Goal: Task Accomplishment & Management: Complete application form

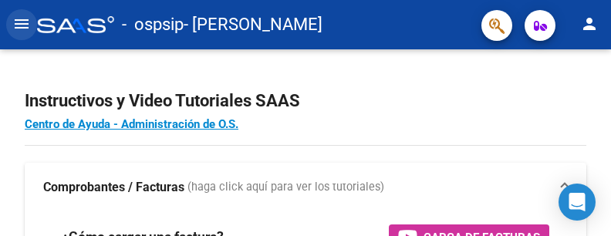
click at [19, 22] on mat-icon "menu" at bounding box center [21, 24] width 19 height 19
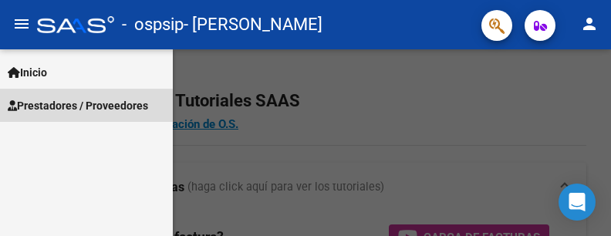
click at [73, 104] on span "Prestadores / Proveedores" at bounding box center [78, 105] width 140 height 17
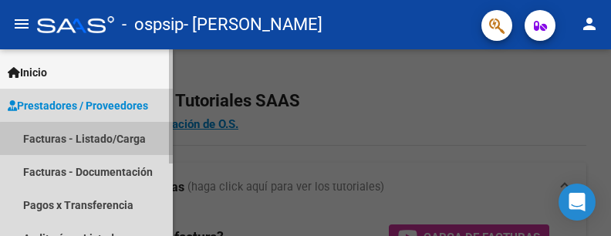
click at [92, 149] on link "Facturas - Listado/Carga" at bounding box center [86, 138] width 173 height 33
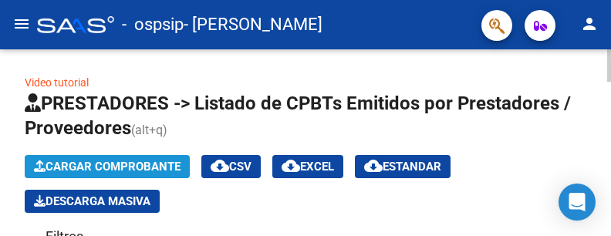
click at [104, 169] on span "Cargar Comprobante" at bounding box center [107, 167] width 147 height 14
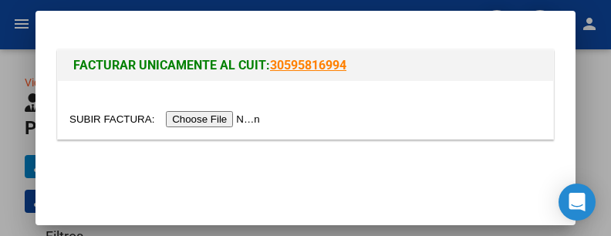
click at [182, 118] on input "file" at bounding box center [166, 119] width 195 height 16
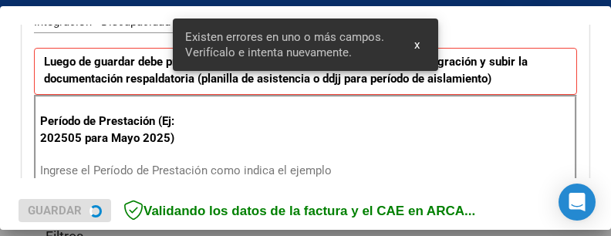
scroll to position [431, 0]
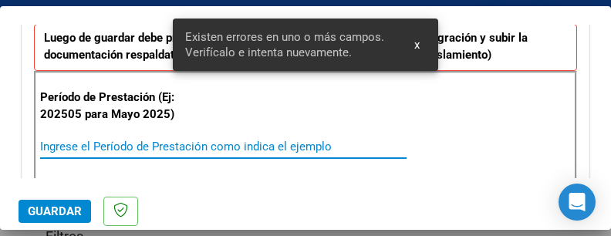
click at [212, 149] on input "Ingrese el Período de Prestación como indica el ejemplo" at bounding box center [223, 147] width 366 height 14
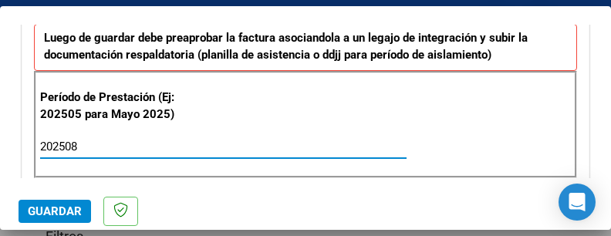
type input "202508"
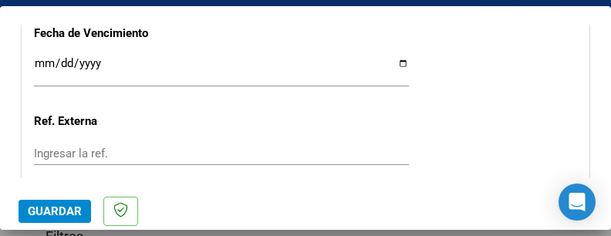
scroll to position [1110, 0]
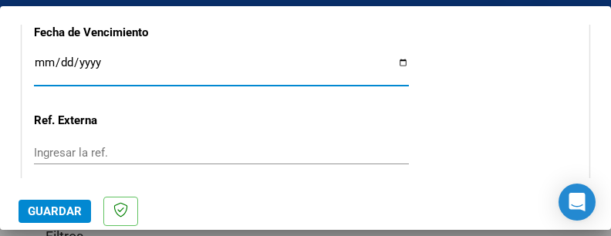
click at [382, 61] on input "Ingresar la fecha" at bounding box center [221, 68] width 375 height 25
type input "[DATE]"
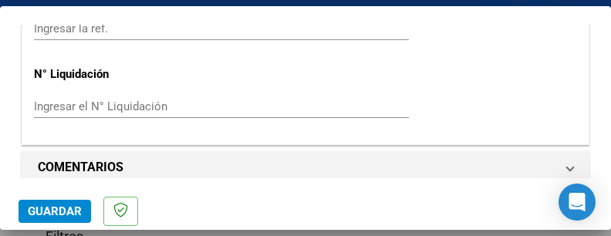
scroll to position [1251, 0]
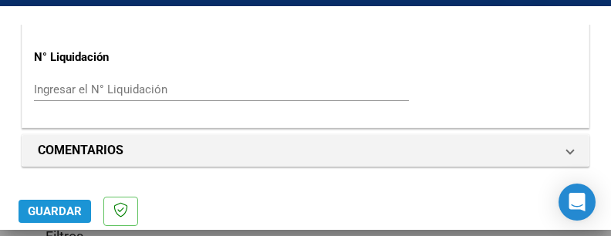
click at [41, 208] on span "Guardar" at bounding box center [55, 211] width 54 height 14
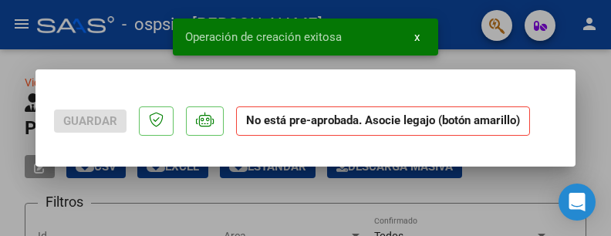
scroll to position [0, 0]
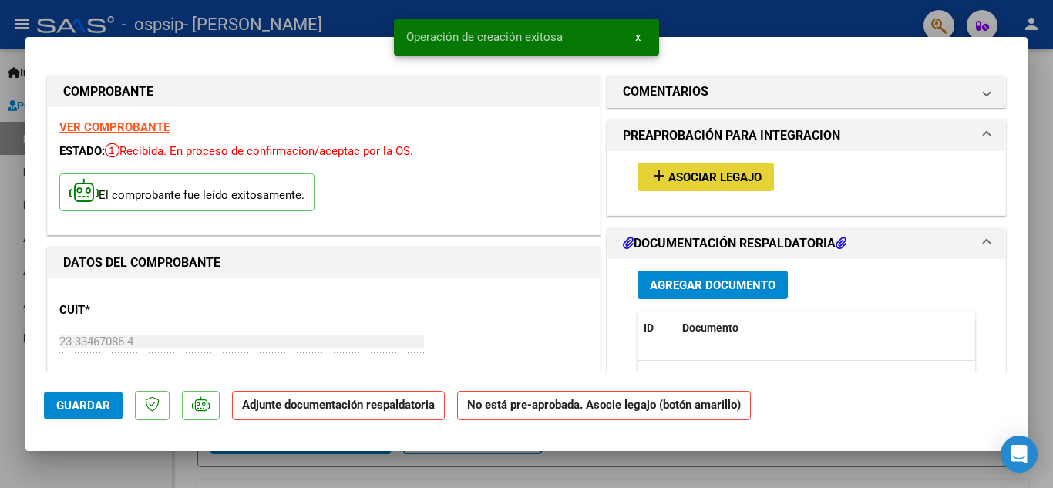
click at [610, 185] on button "add Asociar Legajo" at bounding box center [706, 177] width 136 height 29
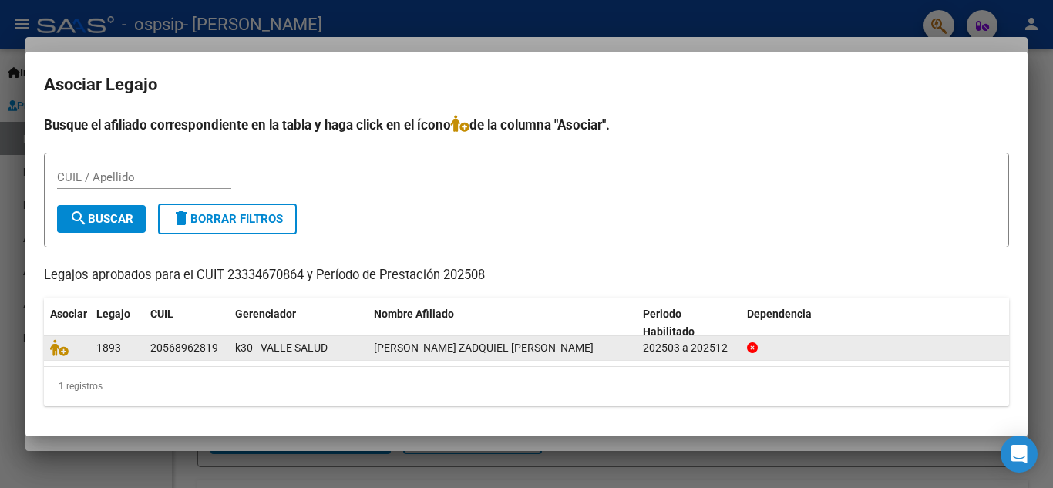
click at [573, 235] on span "[PERSON_NAME] ZADQUIEL [PERSON_NAME]" at bounding box center [484, 348] width 220 height 12
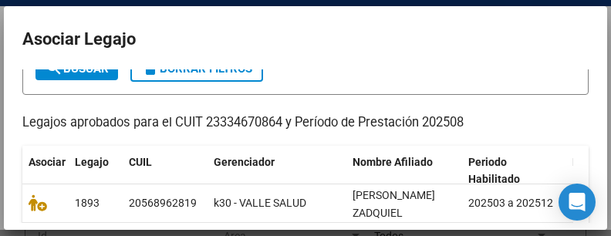
scroll to position [106, 0]
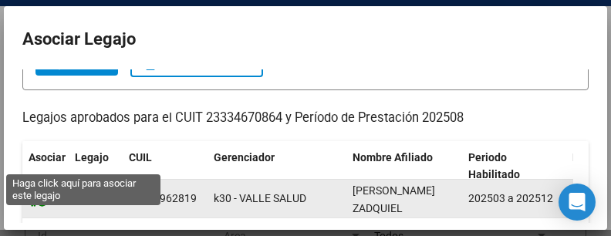
drag, startPoint x: 36, startPoint y: 209, endPoint x: 29, endPoint y: 221, distance: 13.9
click at [29, 207] on icon at bounding box center [38, 198] width 19 height 17
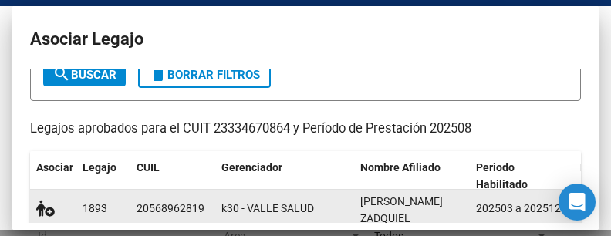
scroll to position [97, 0]
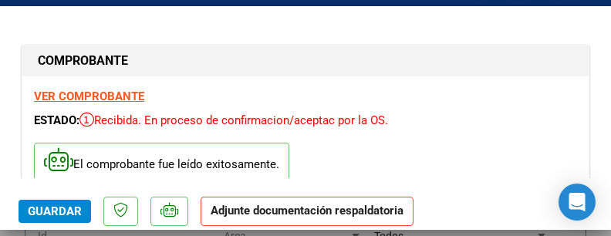
click at [48, 214] on span "Guardar" at bounding box center [55, 211] width 54 height 14
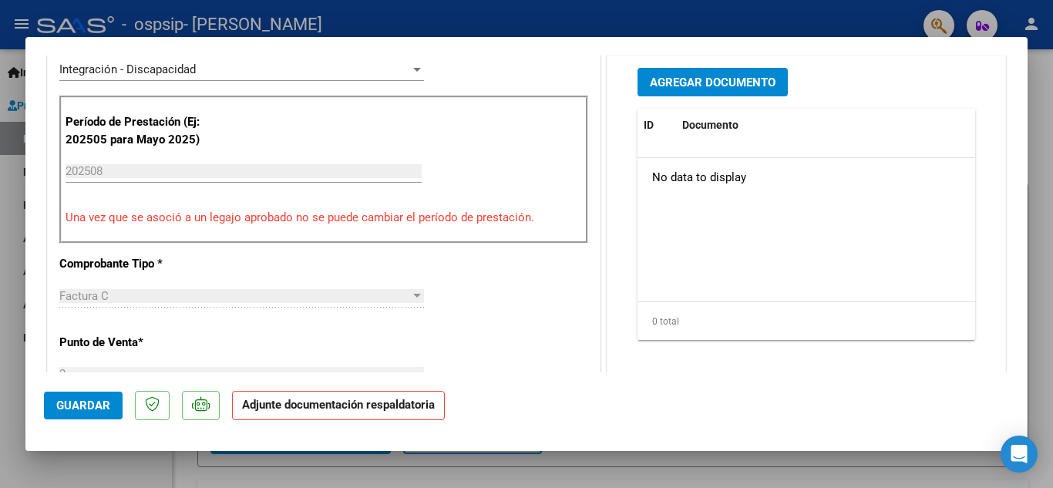
scroll to position [335, 0]
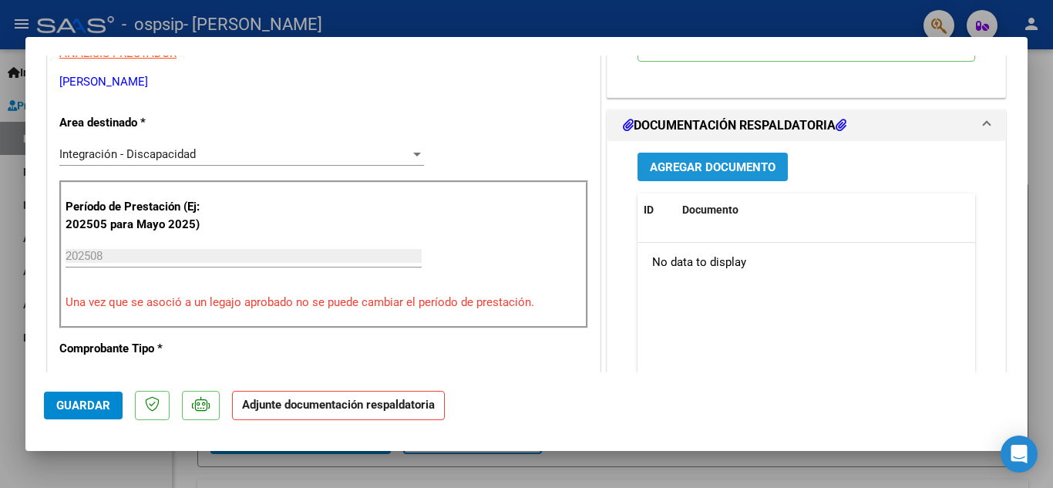
click at [610, 162] on span "Agregar Documento" at bounding box center [713, 167] width 126 height 14
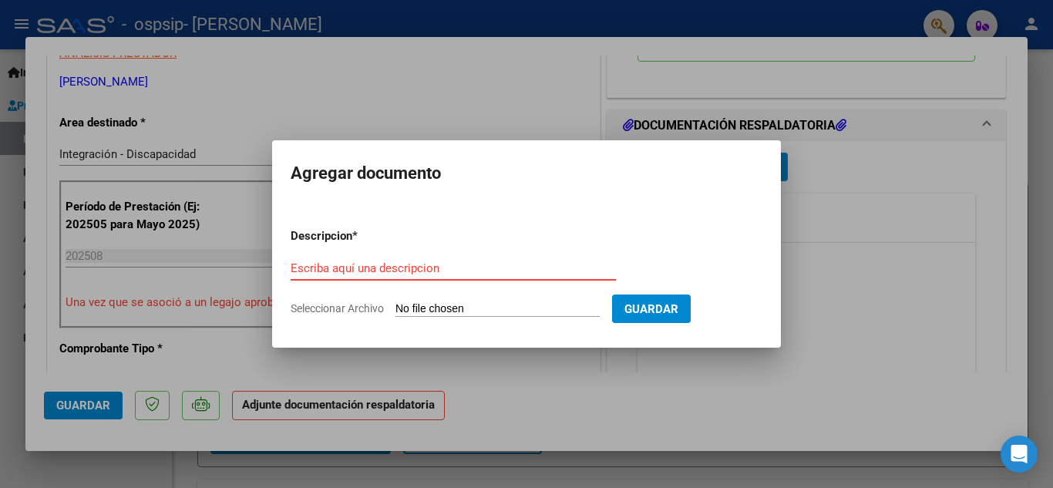
click at [532, 235] on input "Escriba aquí una descripcion" at bounding box center [453, 268] width 325 height 14
click at [414, 235] on input "Seleccionar Archivo" at bounding box center [498, 309] width 204 height 15
type input "C:\fakepath\Zadquiel [DATE].pdf"
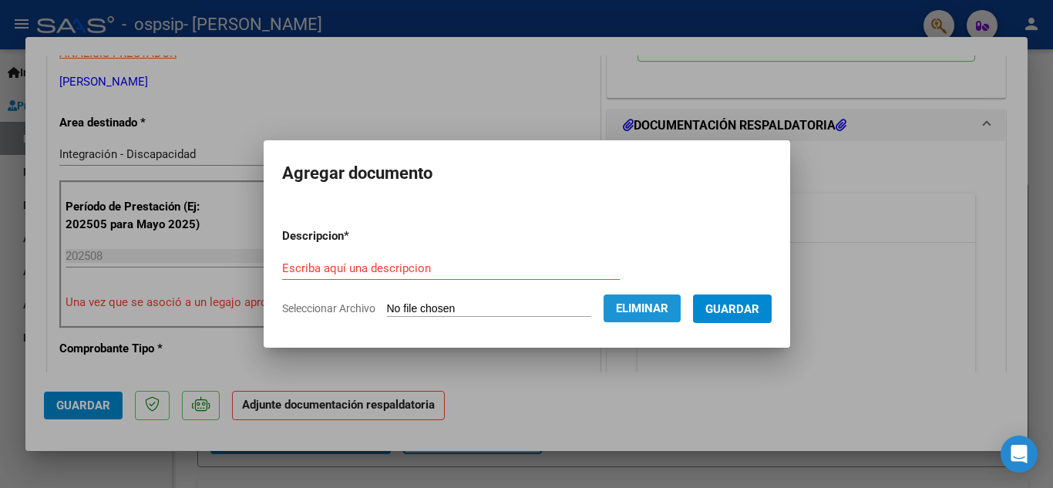
click at [610, 235] on span "Eliminar" at bounding box center [642, 309] width 52 height 14
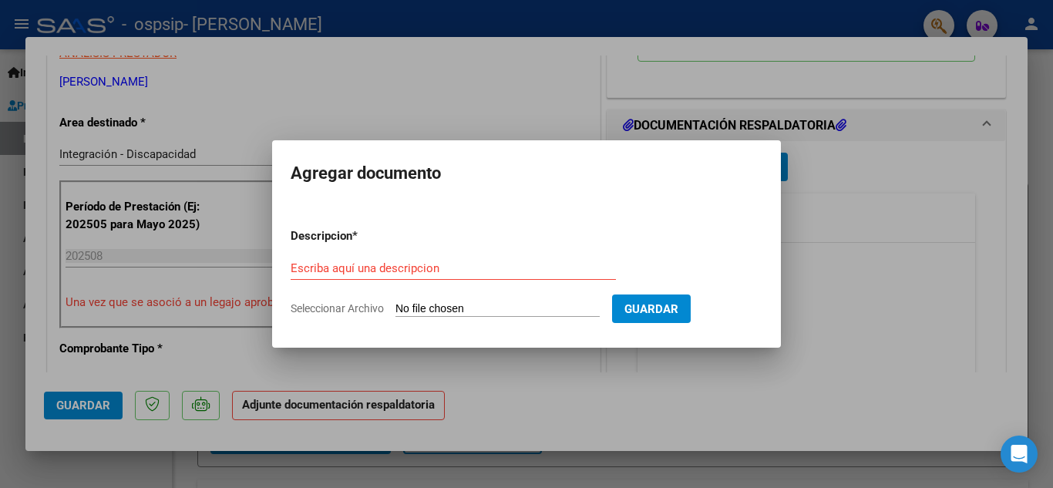
click at [512, 235] on form "Descripcion * Escriba aquí una descripcion Seleccionar Archivo Guardar" at bounding box center [527, 272] width 472 height 113
click at [487, 235] on input "Seleccionar Archivo" at bounding box center [498, 309] width 204 height 15
click at [606, 235] on div at bounding box center [526, 244] width 1053 height 488
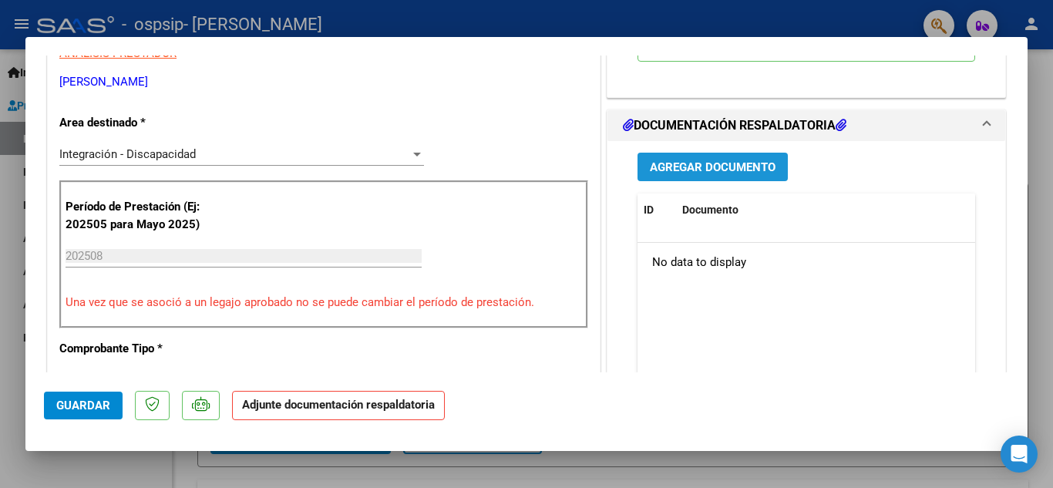
click at [610, 164] on span "Agregar Documento" at bounding box center [713, 167] width 126 height 14
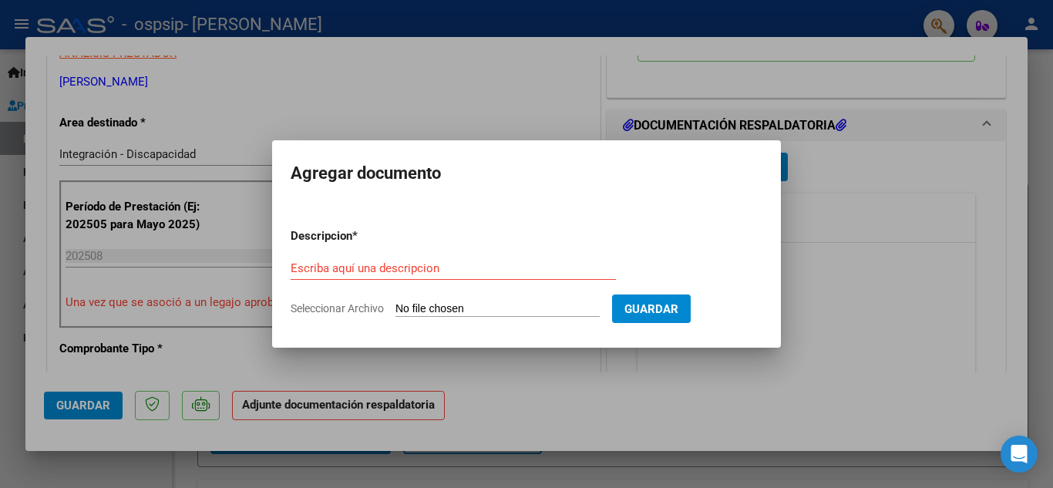
click at [472, 235] on input "Seleccionar Archivo" at bounding box center [498, 309] width 204 height 15
type input "C:\fakepath\Planilla Zadquiel agosto.pdf"
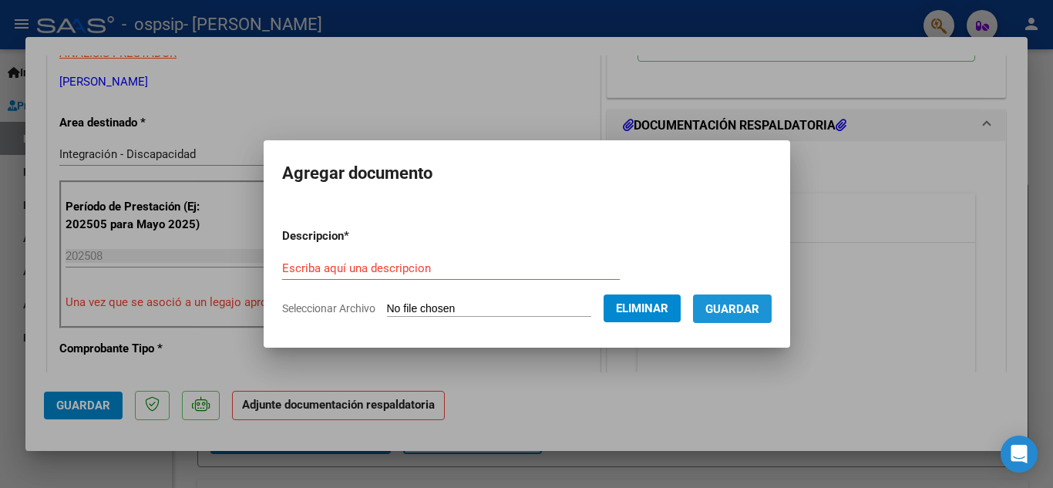
click at [610, 235] on span "Guardar" at bounding box center [733, 309] width 54 height 14
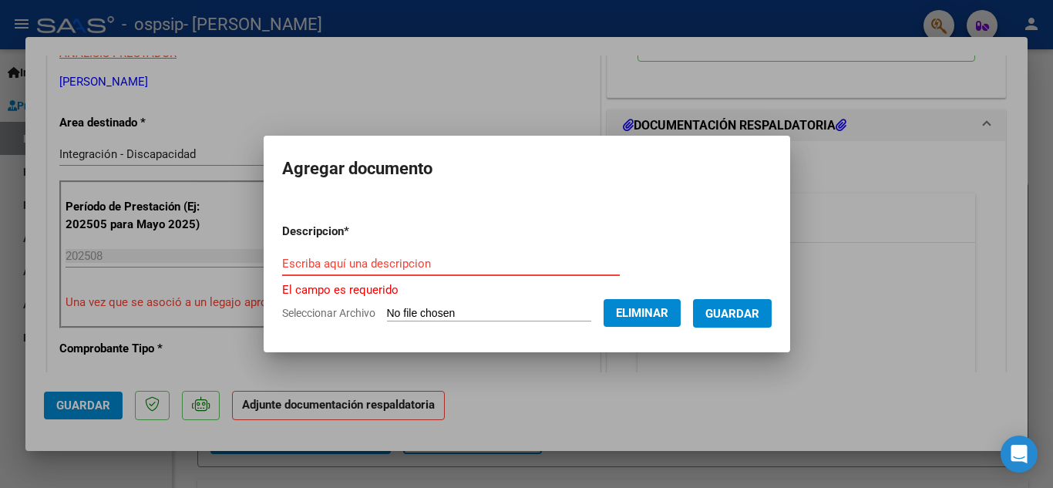
click at [541, 235] on input "Escriba aquí una descripcion" at bounding box center [451, 264] width 338 height 14
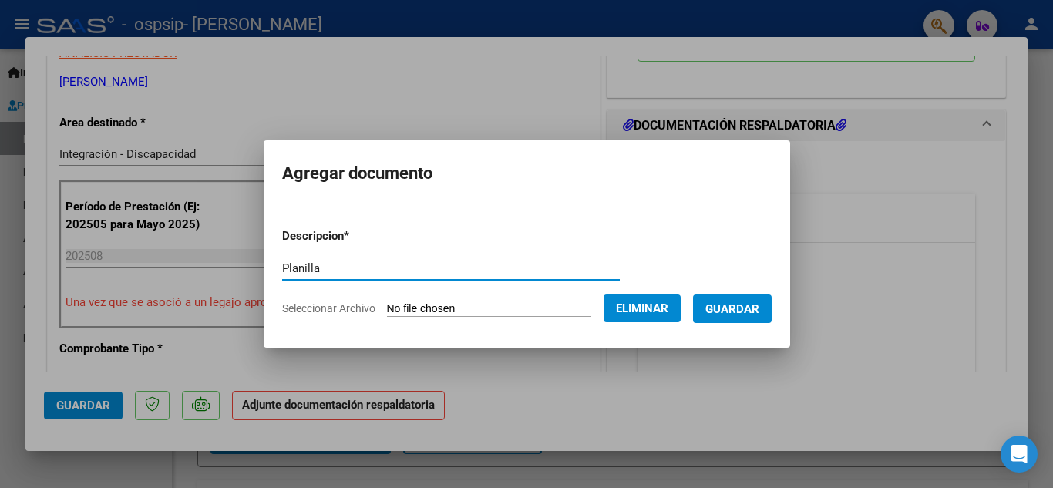
type input "Planilla"
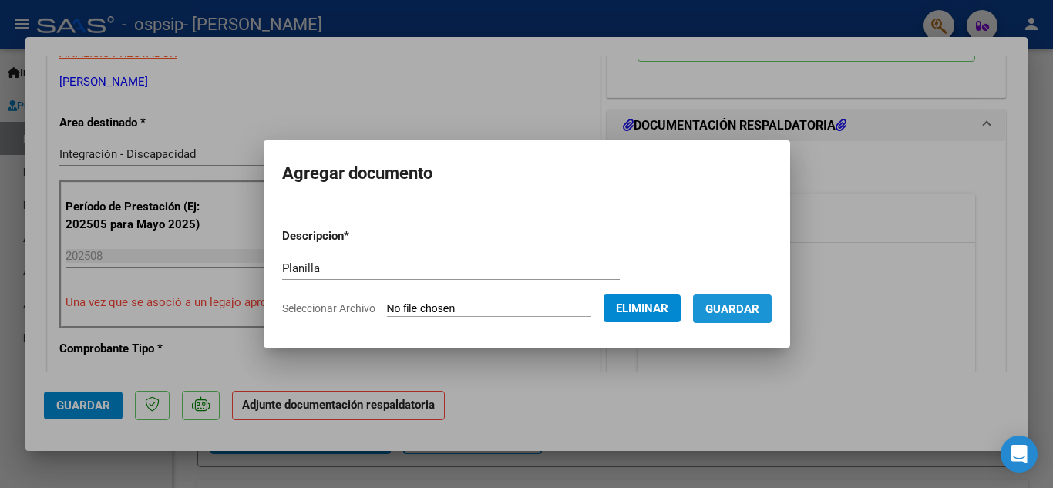
click at [610, 235] on span "Guardar" at bounding box center [733, 309] width 54 height 14
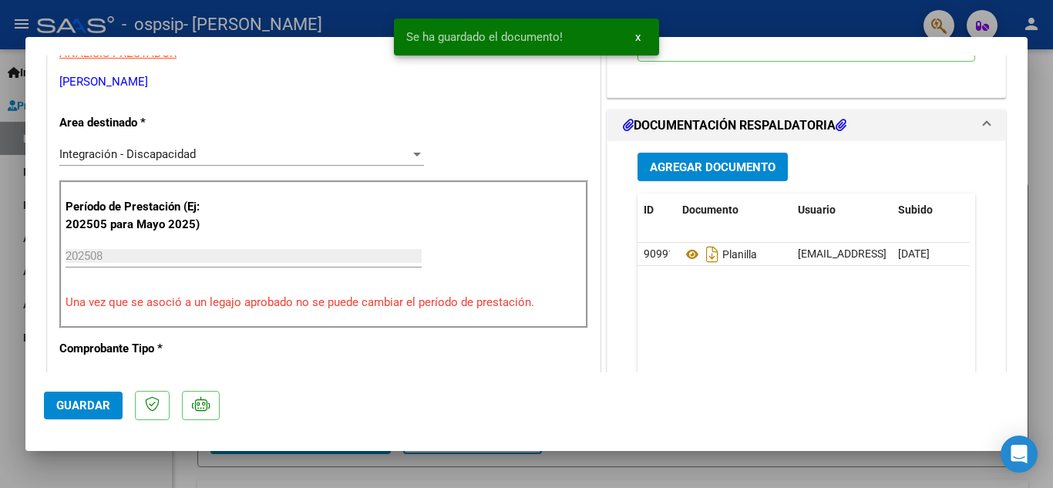
click at [610, 235] on mat-dialog-actions "Guardar" at bounding box center [527, 402] width 966 height 61
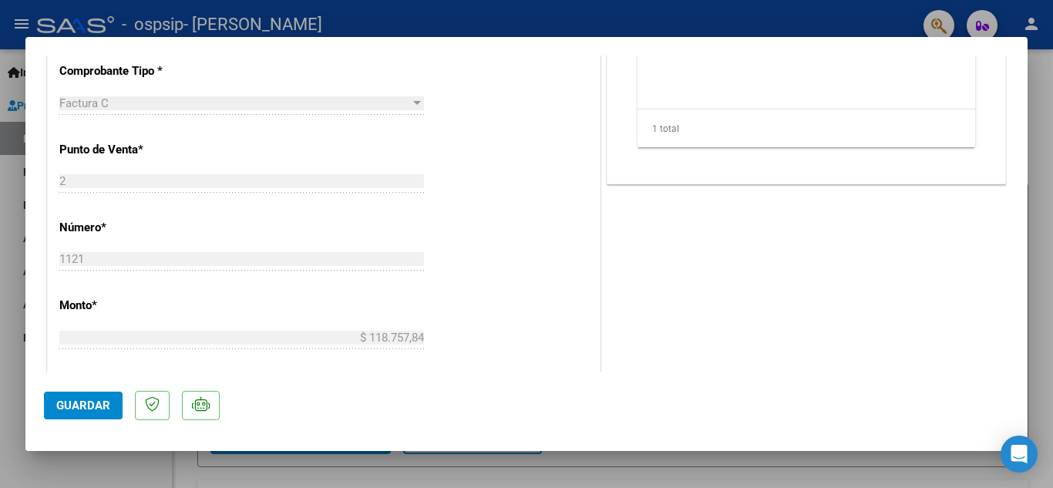
click at [610, 143] on mat-dialog-content "COMPROBANTE VER COMPROBANTE ESTADO: Recibida. En proceso de confirmacion/acepta…" at bounding box center [526, 214] width 1003 height 317
drag, startPoint x: 1013, startPoint y: 143, endPoint x: 1024, endPoint y: 133, distance: 15.3
click at [610, 133] on mat-dialog-content "COMPROBANTE VER COMPROBANTE ESTADO: Recibida. En proceso de confirmacion/acepta…" at bounding box center [526, 214] width 1003 height 317
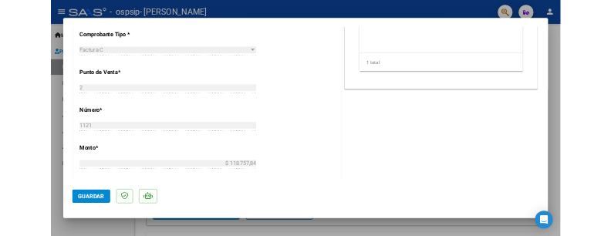
scroll to position [335, 0]
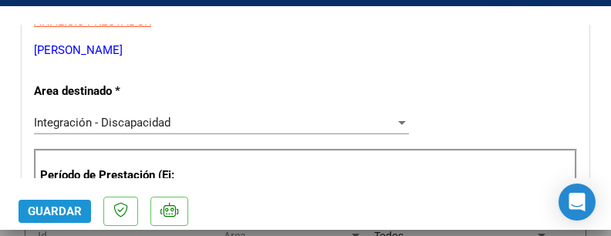
click at [42, 204] on span "Guardar" at bounding box center [55, 211] width 54 height 14
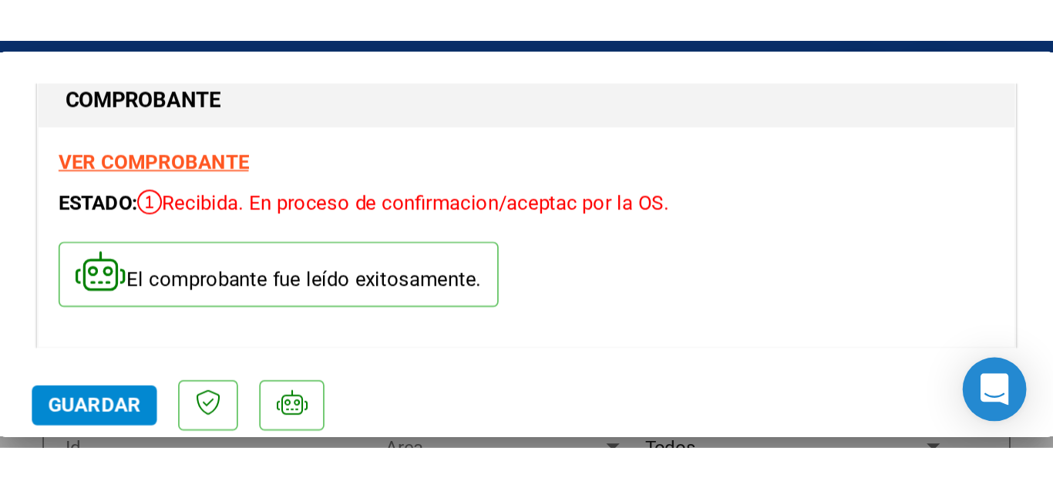
scroll to position [0, 0]
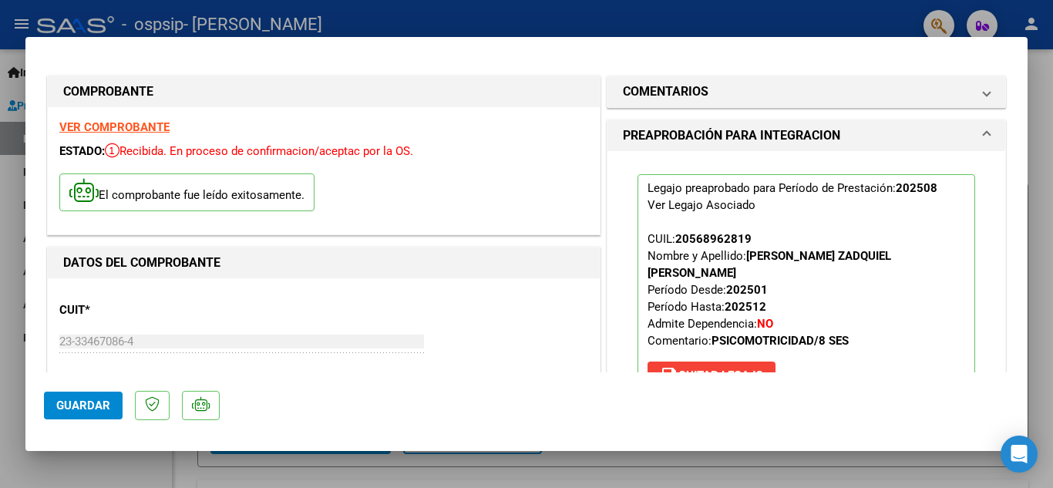
click at [610, 235] on div at bounding box center [526, 244] width 1053 height 488
type input "$ 0,00"
